Goal: Information Seeking & Learning: Learn about a topic

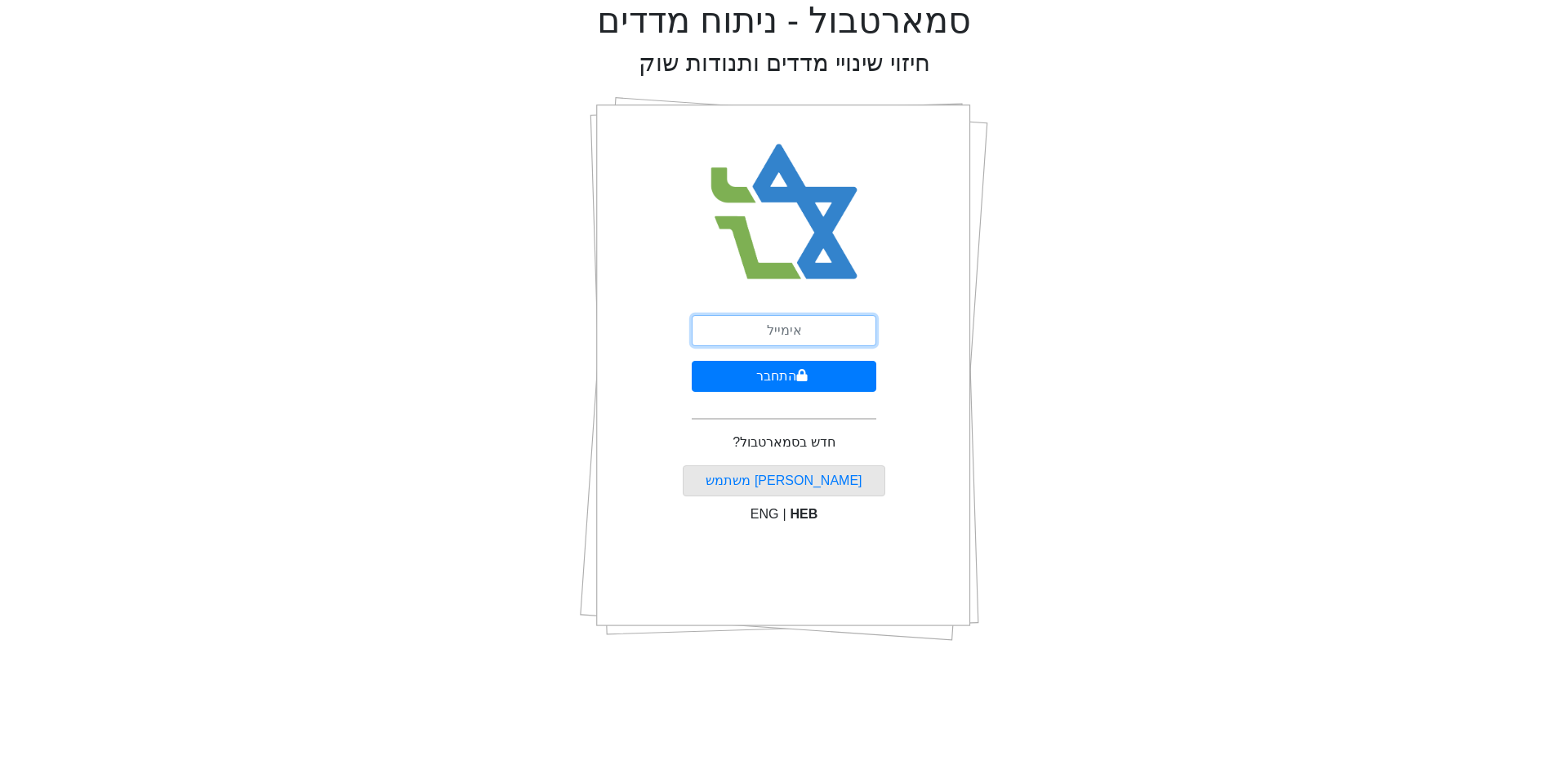
click at [805, 332] on input "email" at bounding box center [783, 331] width 185 height 31
type input "ם"
type input "[EMAIL_ADDRESS][DOMAIN_NAME]"
click at [811, 383] on button "התחבר" at bounding box center [783, 376] width 185 height 31
click at [694, 361] on button "התחבר" at bounding box center [784, 376] width 180 height 31
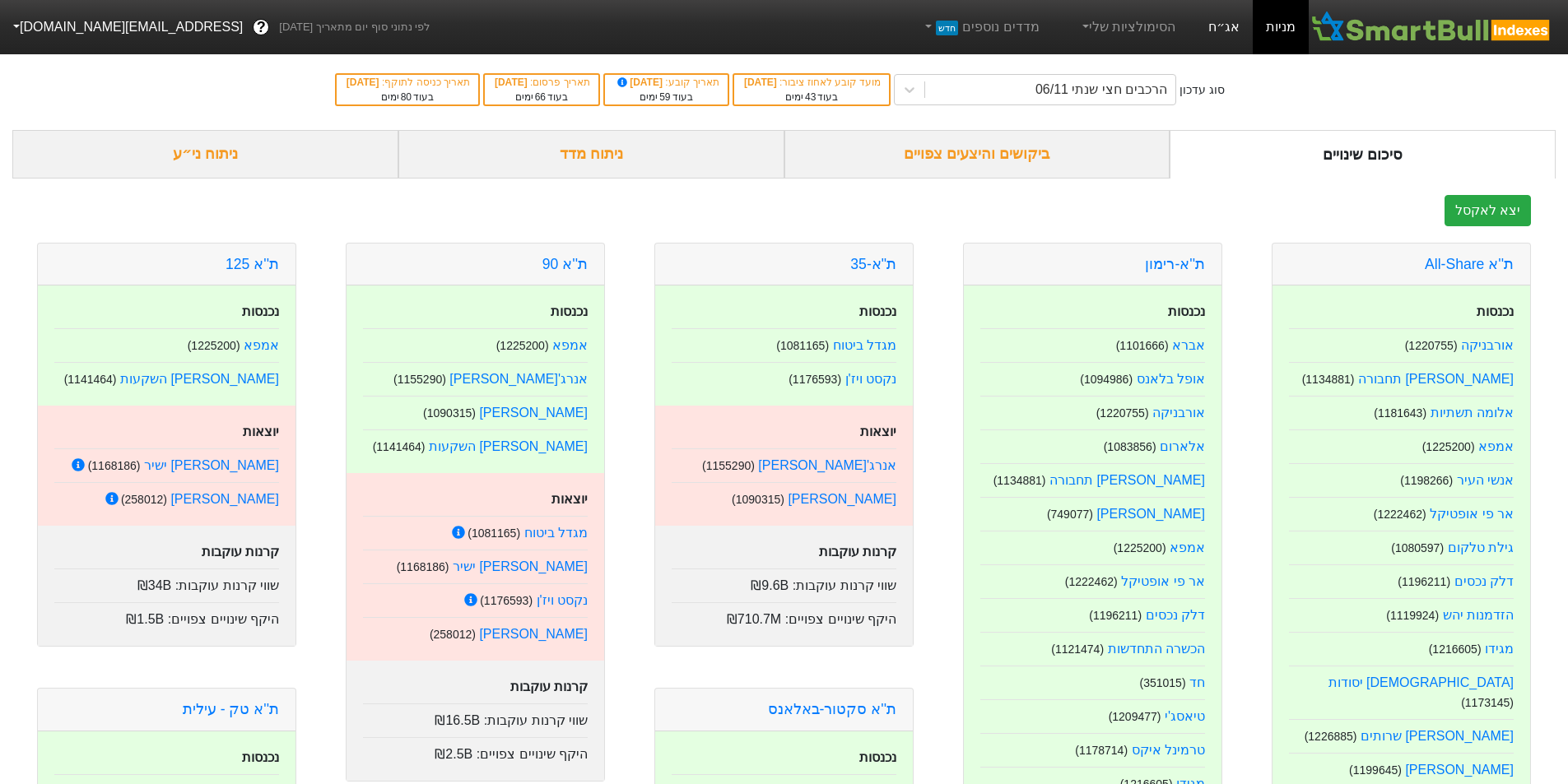
click at [1217, 21] on link "אג״ח" at bounding box center [1223, 27] width 58 height 54
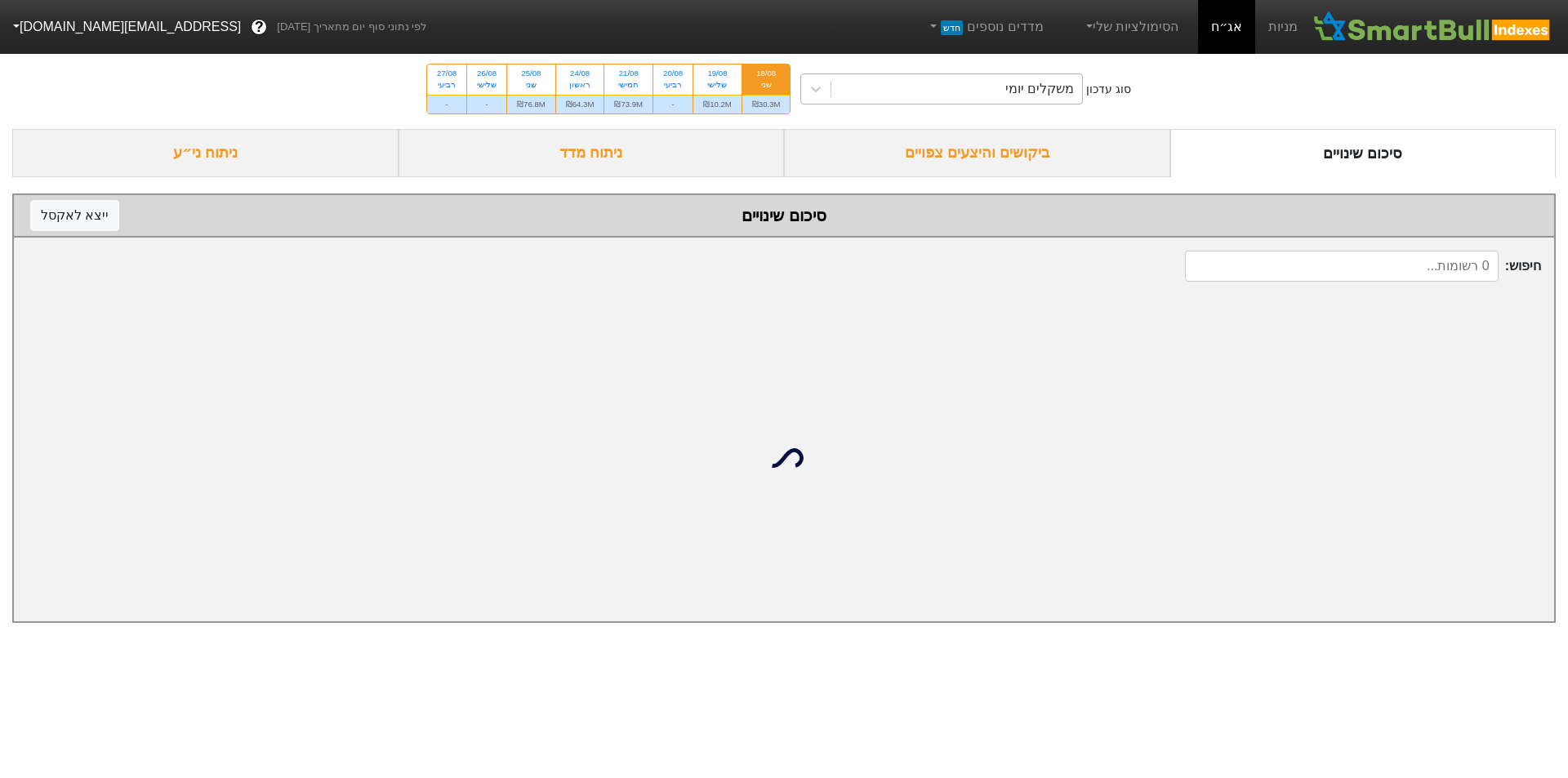
click at [971, 90] on div "משקלים יומי" at bounding box center [956, 88] width 251 height 29
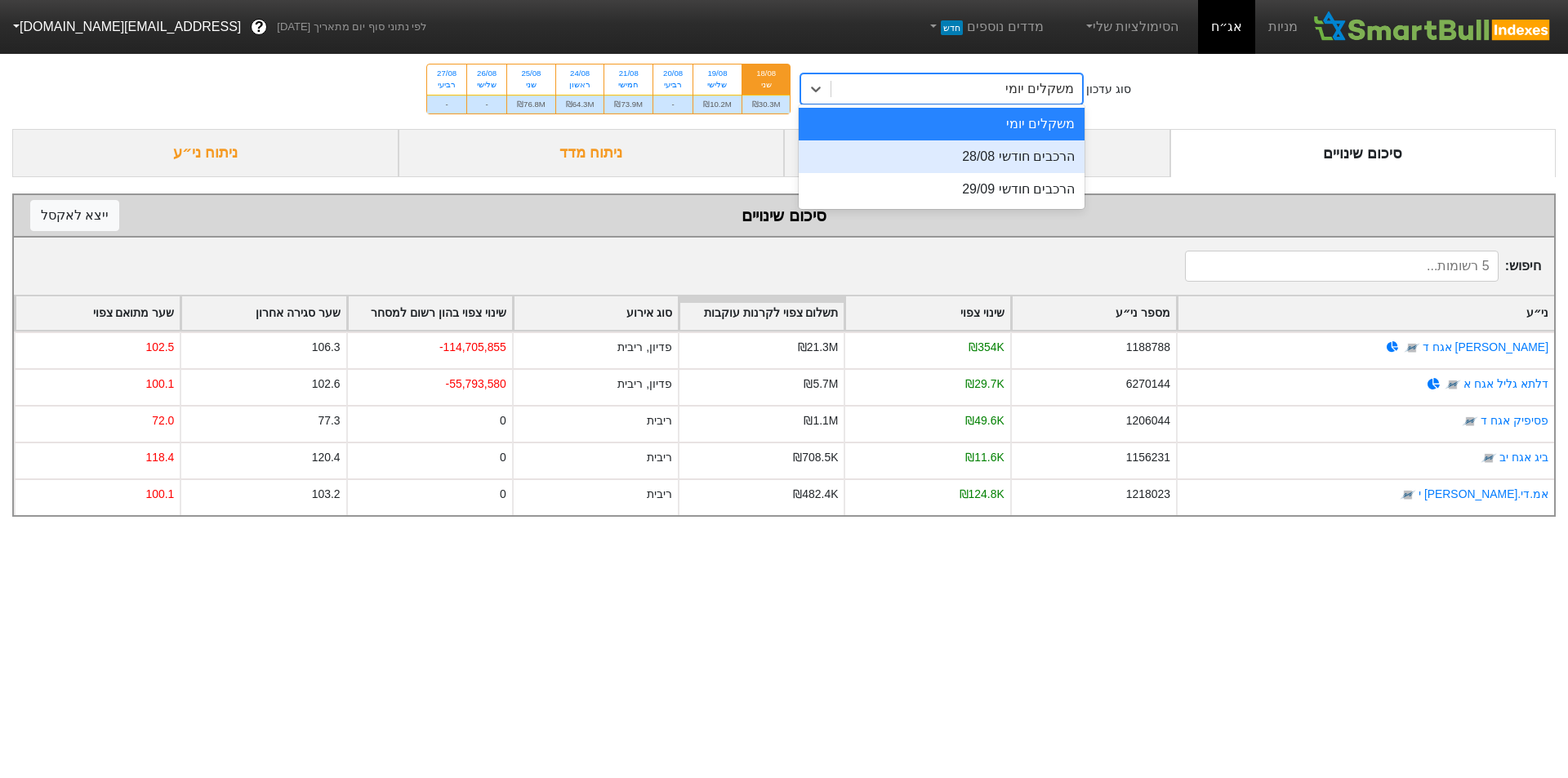
click at [975, 161] on div "הרכבים חודשי 28/08" at bounding box center [940, 156] width 285 height 33
